Goal: Ask a question: Seek information or help from site administrators or community

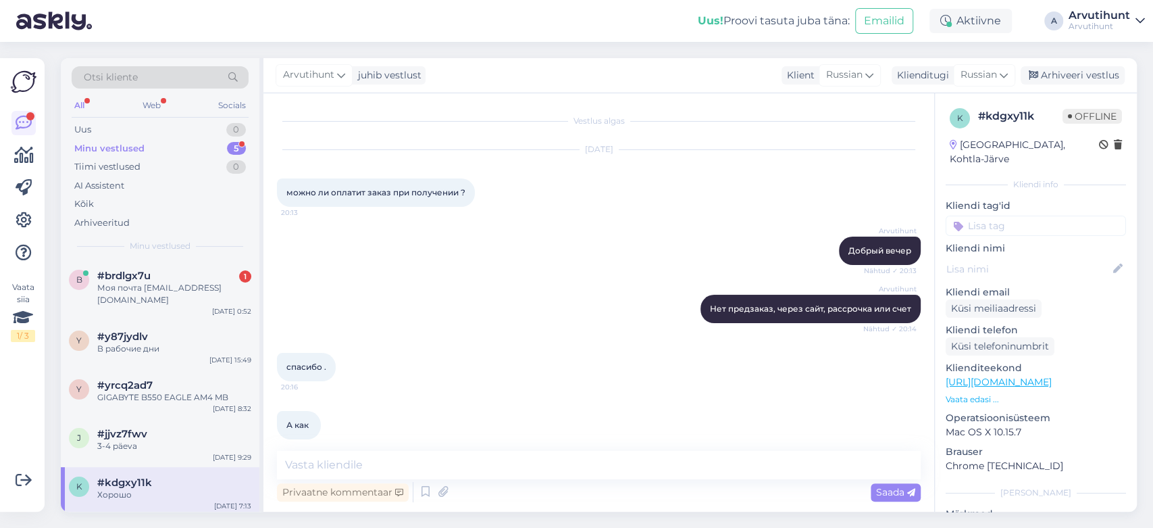
scroll to position [4206, 0]
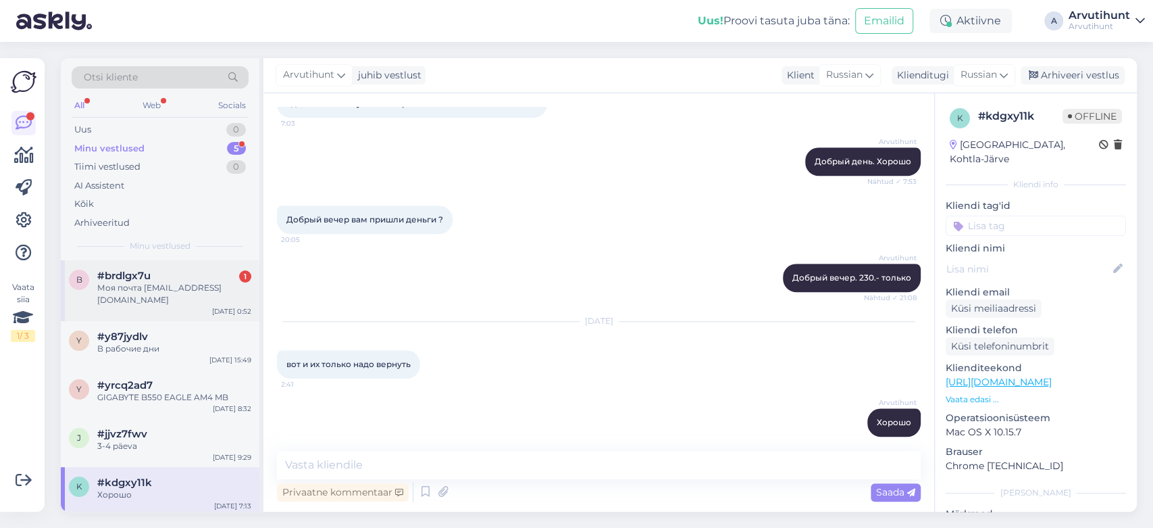
click at [144, 276] on span "#brdlgx7u" at bounding box center [123, 276] width 53 height 12
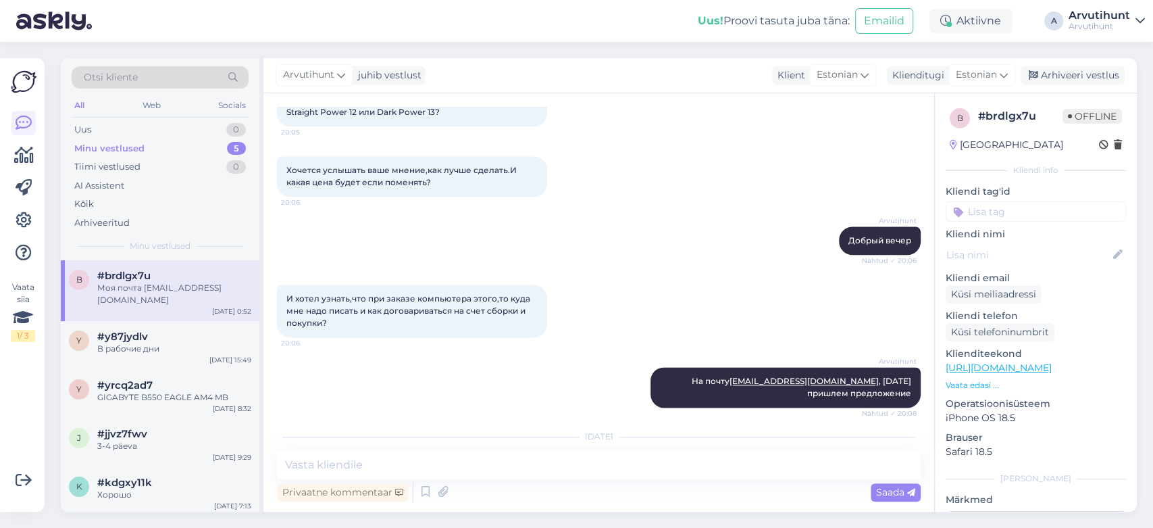
scroll to position [4617, 0]
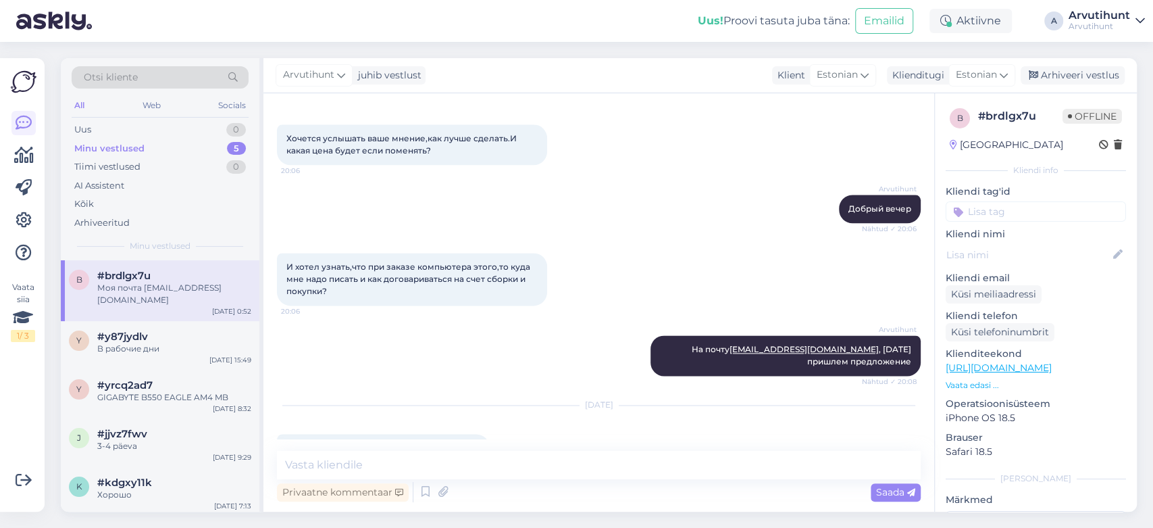
drag, startPoint x: 428, startPoint y: 413, endPoint x: 334, endPoint y: 409, distance: 93.3
click at [334, 434] on div "Моя почта [EMAIL_ADDRESS][DOMAIN_NAME] 0:52" at bounding box center [383, 448] width 213 height 28
copy link "[EMAIL_ADDRESS][DOMAIN_NAME]"
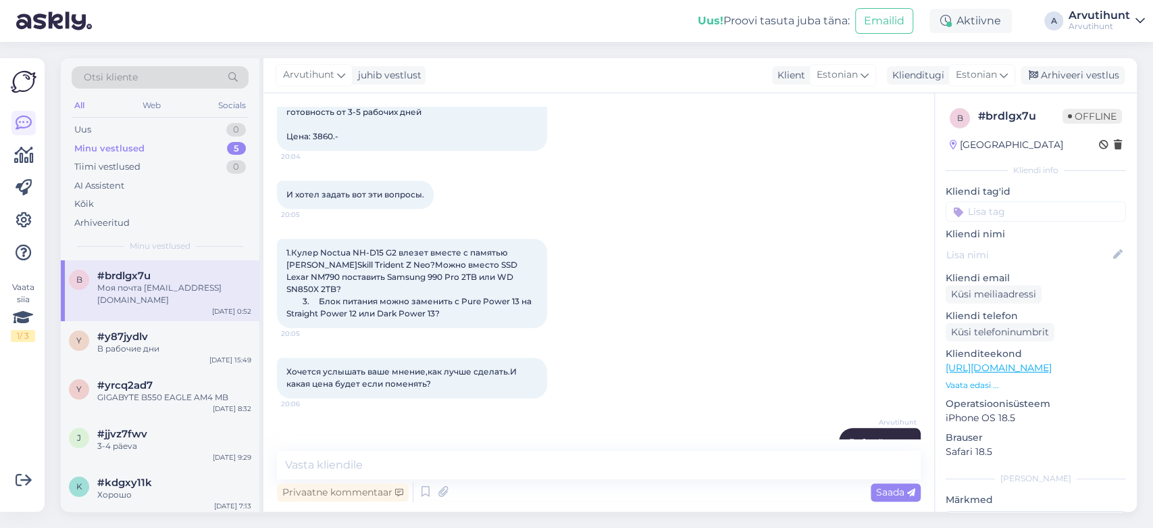
scroll to position [4392, 0]
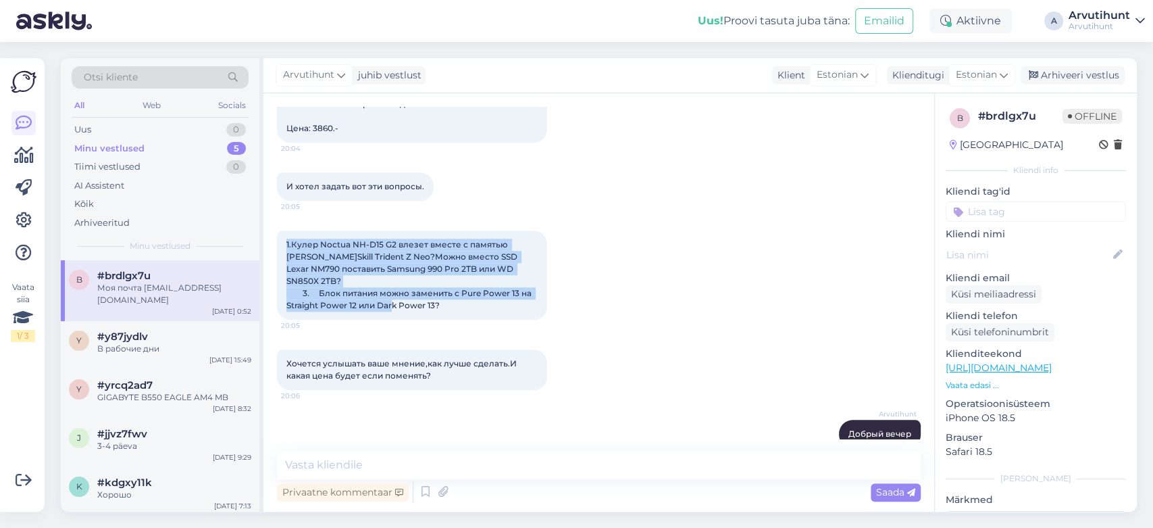
drag, startPoint x: 286, startPoint y: 218, endPoint x: 453, endPoint y: 268, distance: 174.2
click at [453, 268] on div "1.Кулер Noctua NH-D15 G2 влезет вместе с памятью [PERSON_NAME]Skill Trident Z N…" at bounding box center [412, 274] width 270 height 89
copy span "1.Кулер Noctua NH-D15 G2 влезет вместе с памятью [PERSON_NAME]Skill Trident Z N…"
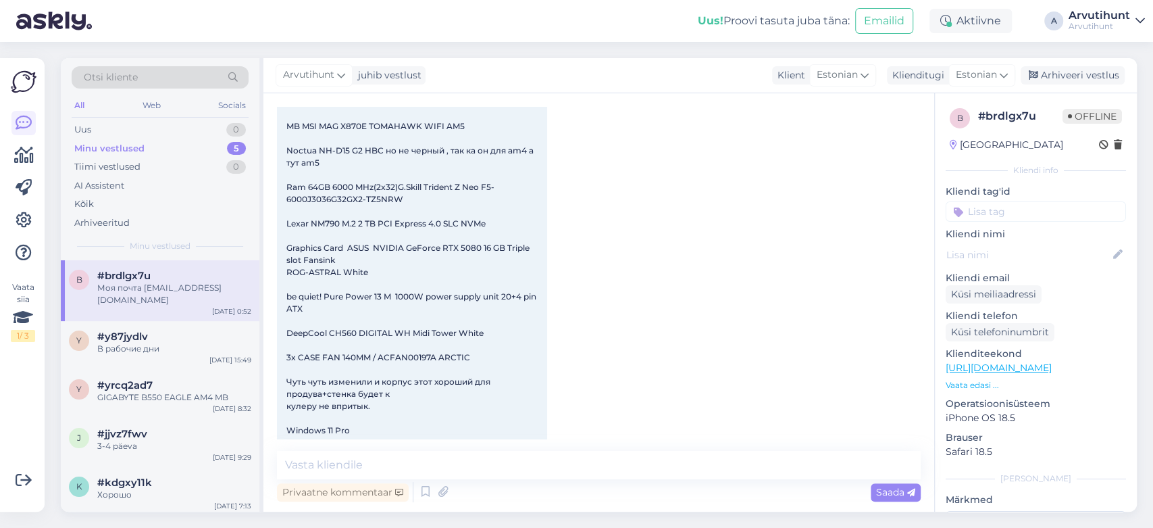
scroll to position [3941, 0]
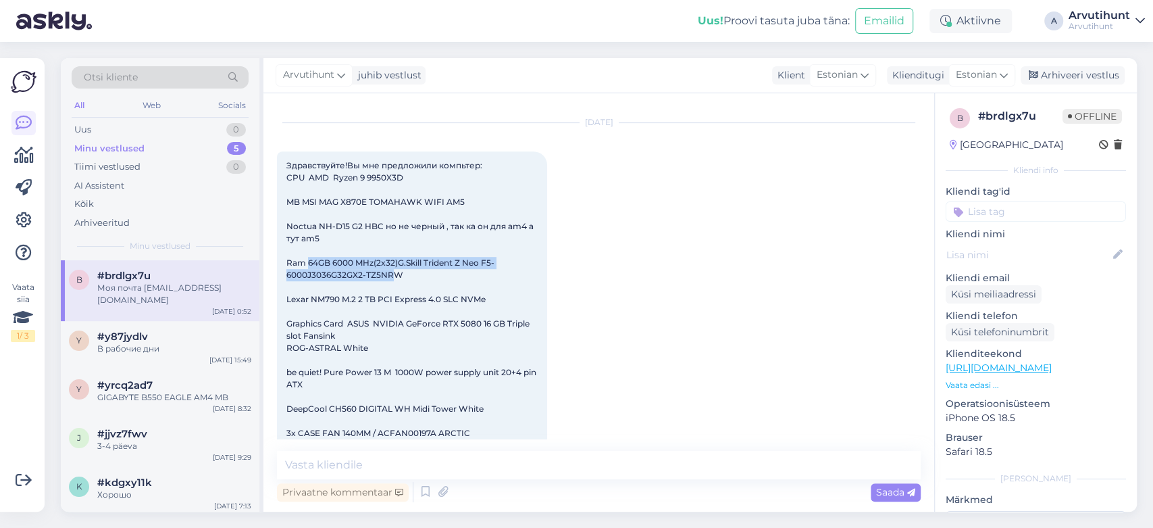
drag, startPoint x: 309, startPoint y: 237, endPoint x: 395, endPoint y: 247, distance: 85.7
click at [395, 247] on span "Здравствуйте!Вы мне предложили компьтер: CPU AMD Ryzen 9 9950X3D MB MSI MAG X87…" at bounding box center [413, 372] width 252 height 424
click at [461, 268] on span "Здравствуйте!Вы мне предложили компьтер: CPU AMD Ryzen 9 9950X3D MB MSI MAG X87…" at bounding box center [413, 372] width 252 height 424
drag, startPoint x: 400, startPoint y: 237, endPoint x: 427, endPoint y: 245, distance: 28.2
click at [427, 245] on div "Здравствуйте!Вы мне предложили компьтер: CPU AMD Ryzen 9 9950X3D MB MSI MAG X87…" at bounding box center [412, 372] width 270 height 442
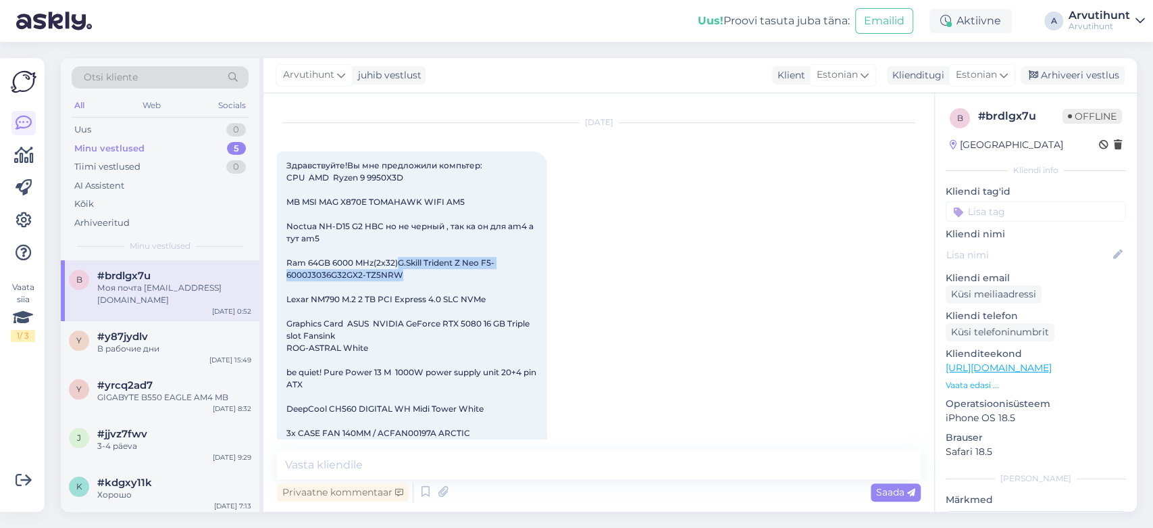
copy span "G.Skill Trident Z Neo F5-6000J3036G32GX2-TZ5NRW"
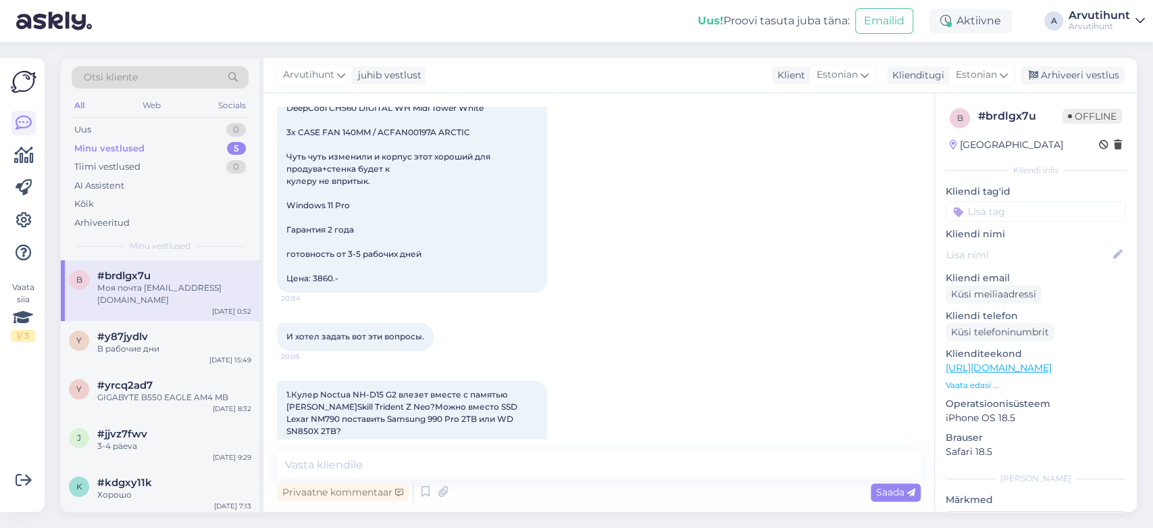
scroll to position [4392, 0]
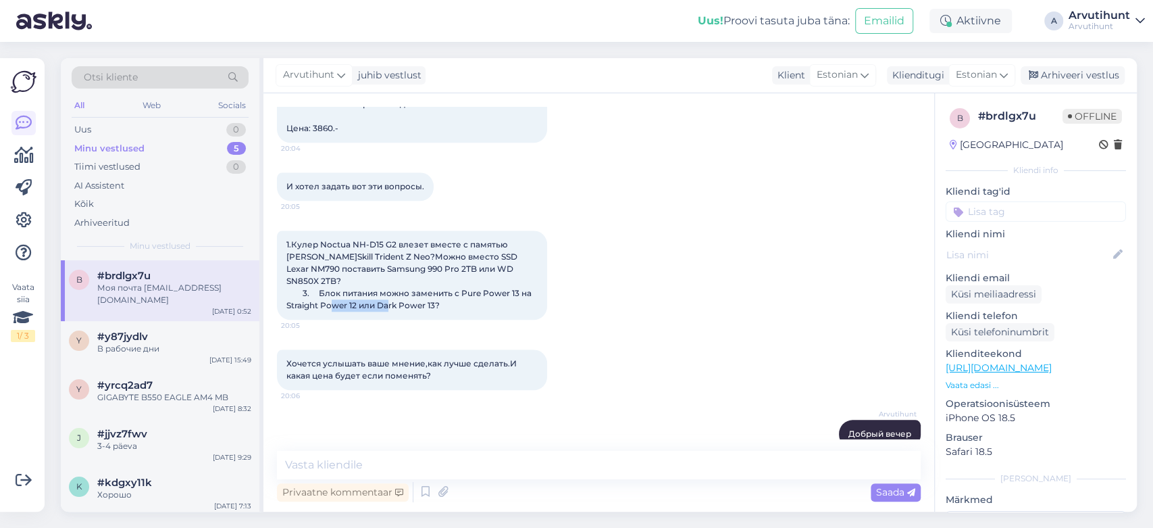
drag, startPoint x: 380, startPoint y: 270, endPoint x: 437, endPoint y: 269, distance: 56.8
click at [437, 269] on span "1.Кулер Noctua NH-D15 G2 влезет вместе с памятью [PERSON_NAME]Skill Trident Z N…" at bounding box center [410, 274] width 247 height 71
copy span "Dark Power 13"
click at [368, 463] on div "И хотел узнать,что при заказе компьютера этого,то куда мне надо писать и как до…" at bounding box center [599, 504] width 644 height 82
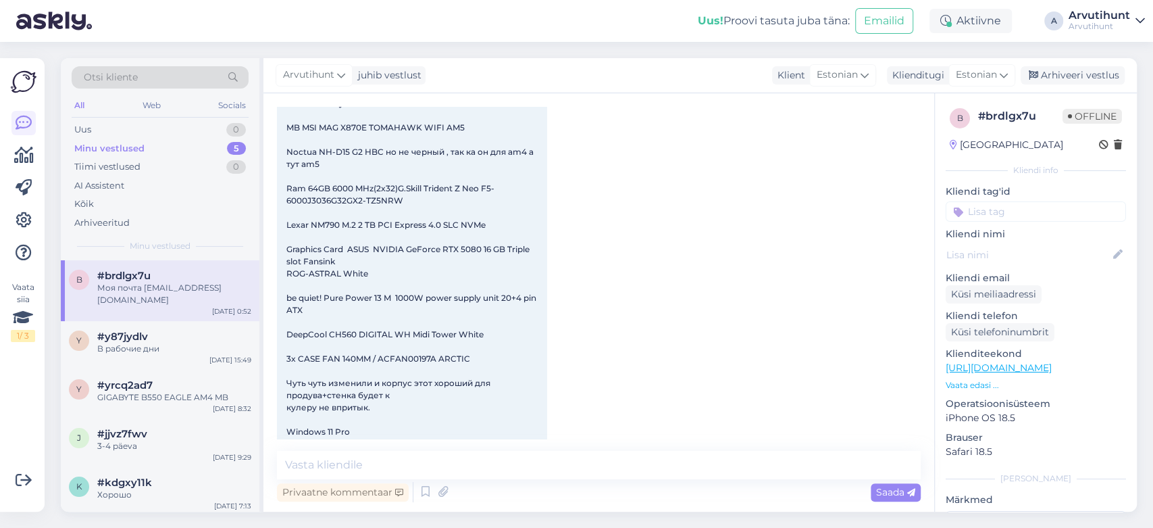
scroll to position [4017, 0]
drag, startPoint x: 287, startPoint y: 309, endPoint x: 497, endPoint y: 312, distance: 210.8
click at [497, 312] on div "Здравствуйте!Вы мне предложили компьтер: CPU AMD Ryzen 9 9950X3D MB MSI MAG X87…" at bounding box center [412, 297] width 270 height 442
copy span "DeepCool CH560 DIGITAL WH Midi Tower White"
